Goal: Task Accomplishment & Management: Use online tool/utility

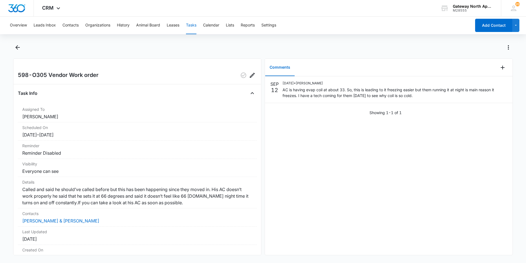
click at [192, 27] on button "Tasks" at bounding box center [191, 26] width 10 height 18
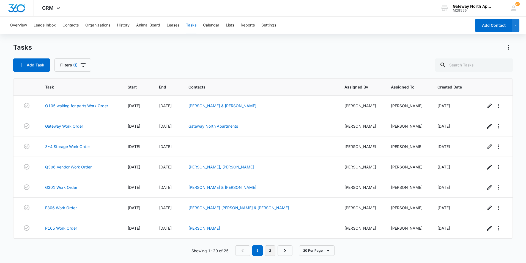
click at [270, 251] on link "2" at bounding box center [270, 250] width 10 height 10
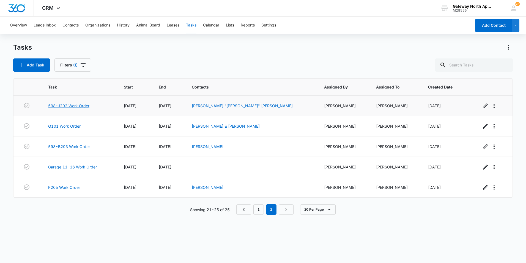
click at [73, 107] on link "598-J202 Work Order" at bounding box center [68, 106] width 41 height 6
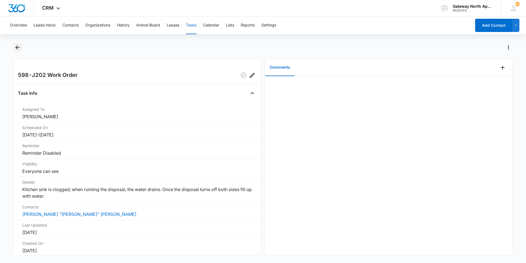
click at [18, 47] on icon "Back" at bounding box center [17, 47] width 7 height 7
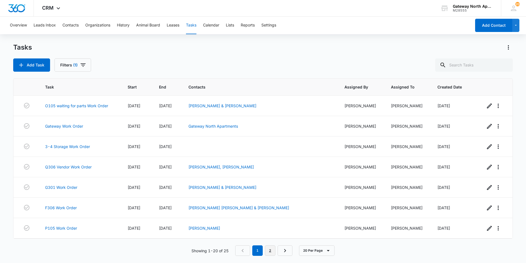
click at [272, 250] on link "2" at bounding box center [270, 250] width 10 height 10
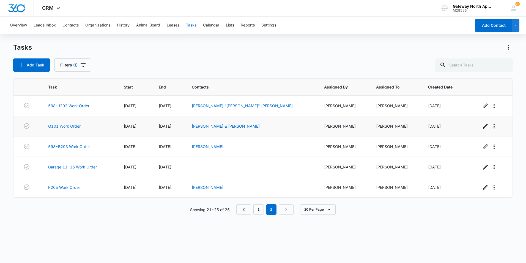
click at [67, 127] on link "Q101 Work Order" at bounding box center [64, 126] width 32 height 6
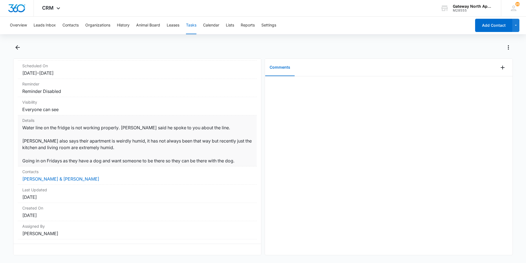
scroll to position [72, 0]
click at [18, 48] on icon "Back" at bounding box center [17, 47] width 7 height 7
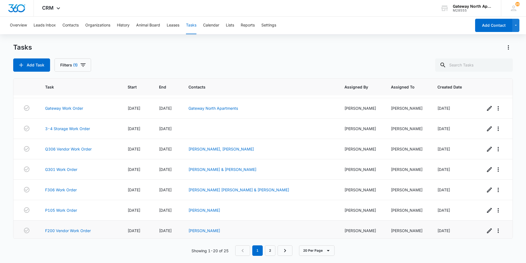
scroll to position [28, 0]
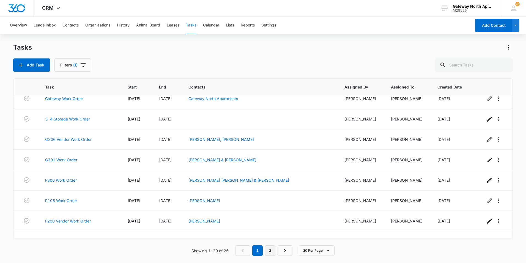
click at [268, 249] on link "2" at bounding box center [270, 250] width 10 height 10
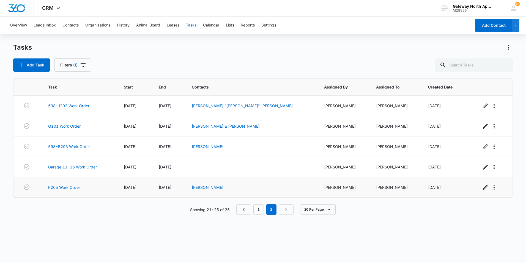
scroll to position [0, 0]
click at [72, 145] on link "598-B203 Work Order" at bounding box center [69, 146] width 42 height 6
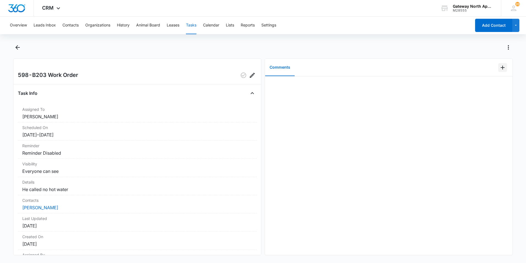
click at [501, 67] on icon "Add Comment" at bounding box center [503, 68] width 4 height 4
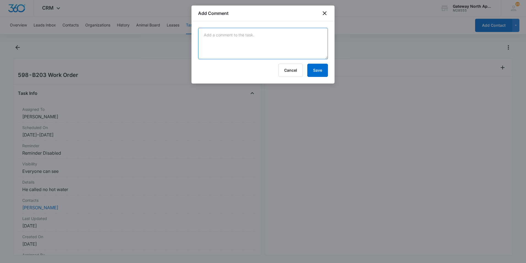
click at [264, 46] on textarea at bounding box center [263, 43] width 130 height 31
type textarea "the blower motor was bad replaced it. it is working"
click at [316, 70] on button "Save" at bounding box center [317, 70] width 21 height 13
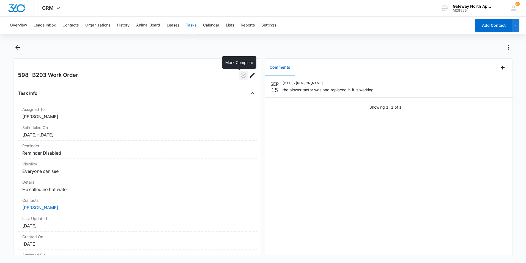
click at [241, 73] on icon "button" at bounding box center [244, 75] width 6 height 6
click at [189, 29] on button "Tasks" at bounding box center [191, 26] width 10 height 18
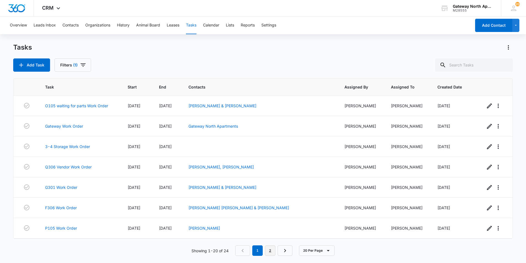
click at [272, 248] on link "2" at bounding box center [270, 250] width 10 height 10
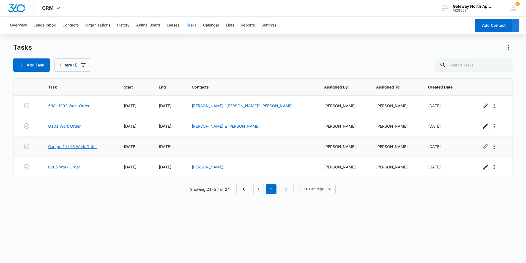
click at [65, 146] on link "Garage 11-16 Work Order" at bounding box center [72, 146] width 49 height 6
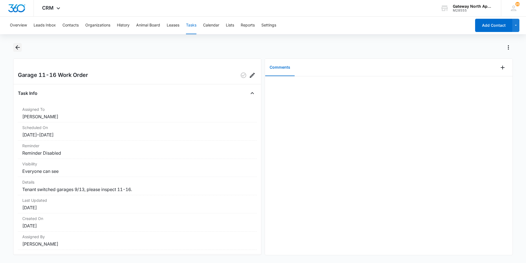
click at [17, 48] on icon "Back" at bounding box center [17, 47] width 4 height 4
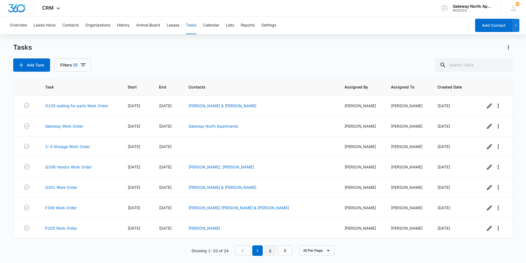
click at [269, 252] on link "2" at bounding box center [270, 250] width 10 height 10
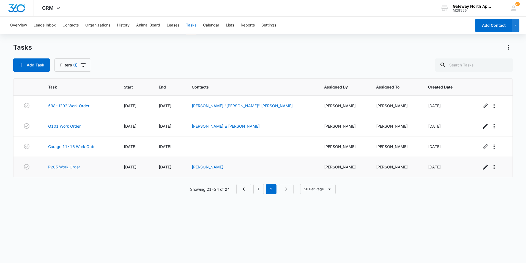
click at [72, 165] on link "P205 Work Order" at bounding box center [64, 167] width 32 height 6
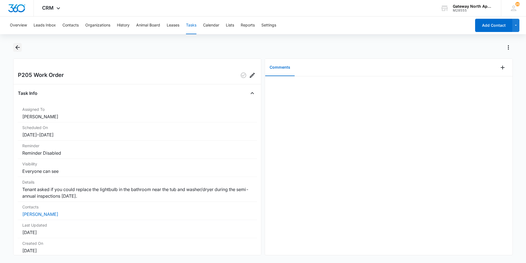
click at [18, 47] on icon "Back" at bounding box center [17, 47] width 7 height 7
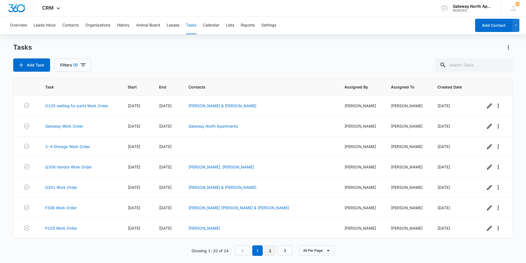
click at [271, 249] on link "2" at bounding box center [270, 250] width 10 height 10
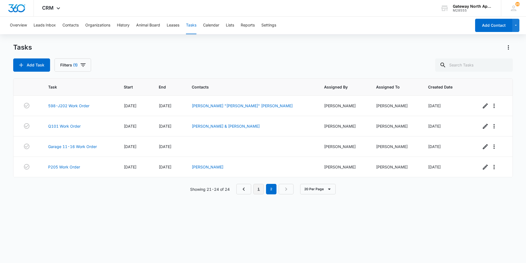
click at [261, 188] on link "1" at bounding box center [258, 189] width 10 height 10
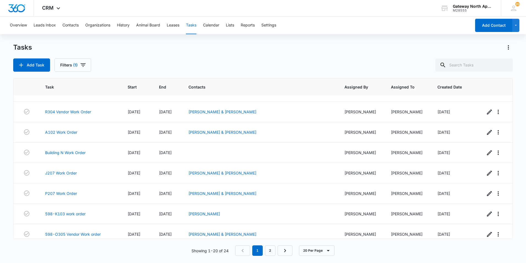
scroll to position [264, 0]
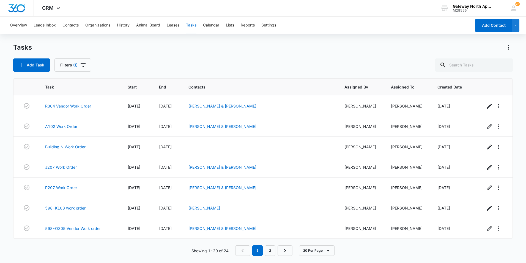
click at [161, 249] on div "Showing 1-20 of 24 1 2 20 Per Page" at bounding box center [263, 250] width 500 height 10
